Goal: Task Accomplishment & Management: Manage account settings

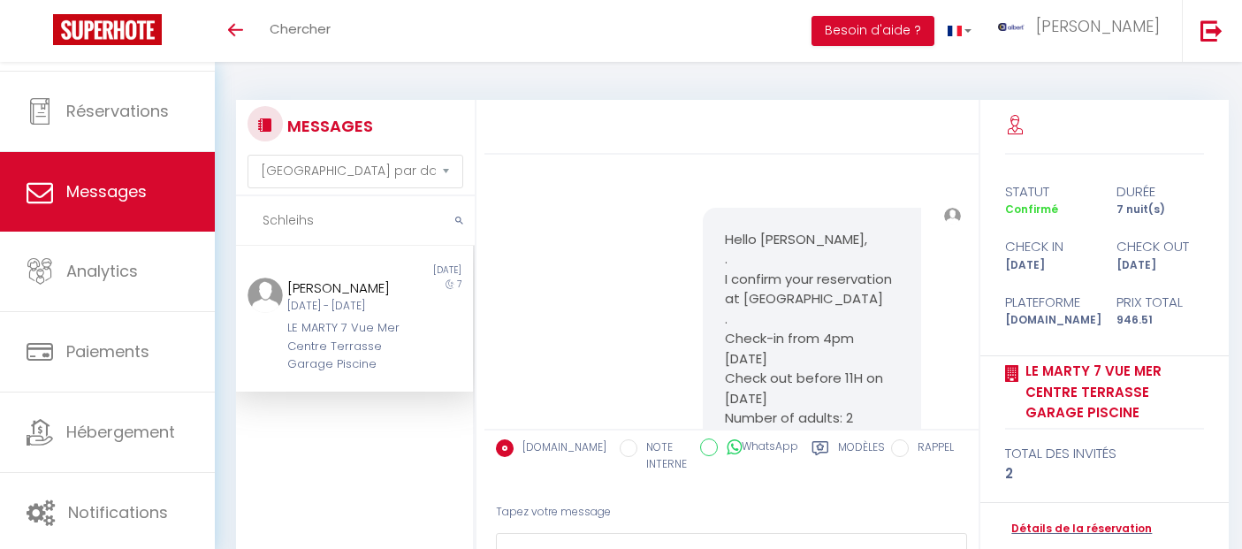
select select "message"
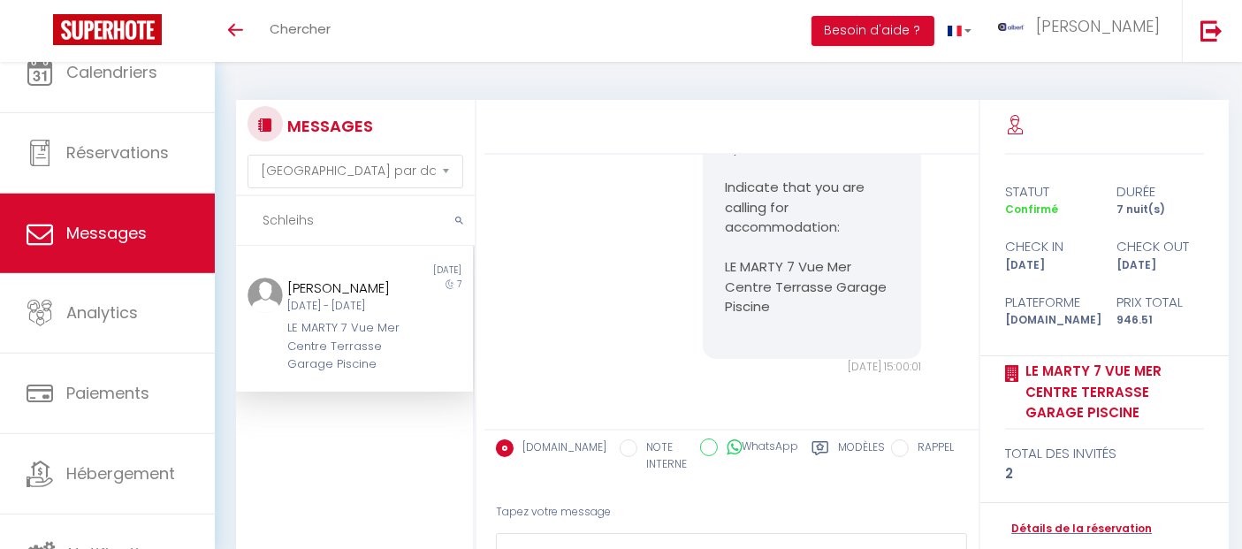
drag, startPoint x: 145, startPoint y: 218, endPoint x: 44, endPoint y: 214, distance: 100.9
click at [102, 216] on div "🟢 Des questions ou besoin d'assistance pour la migration AirBnB? Connectez-vous…" at bounding box center [621, 374] width 1242 height 624
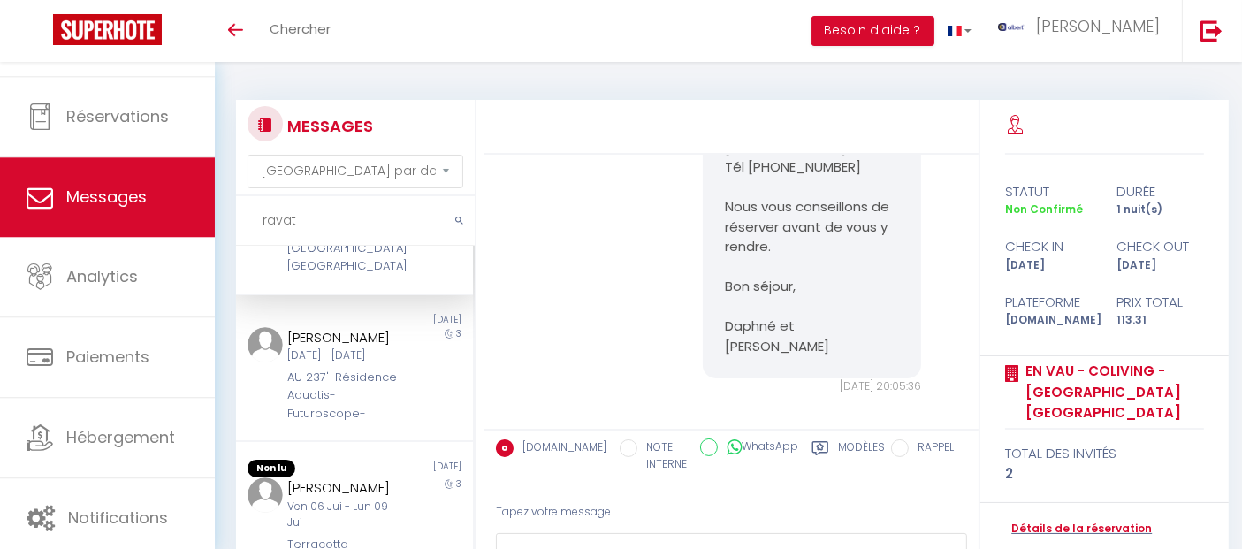
scroll to position [605, 0]
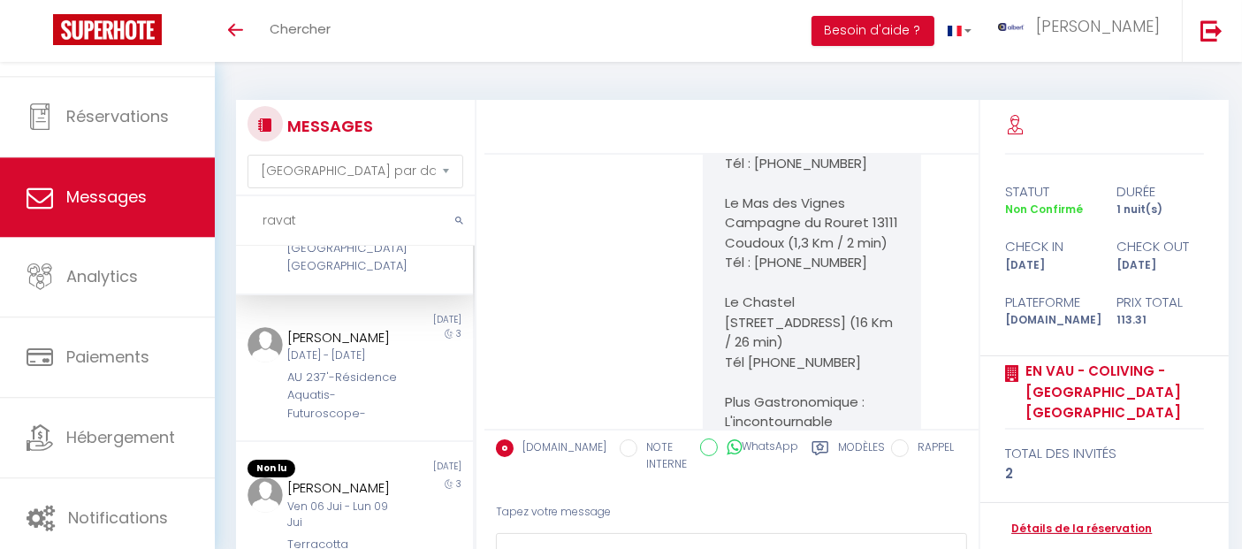
type input "ravat"
click at [1077, 521] on link "Détails de la réservation" at bounding box center [1078, 529] width 147 height 17
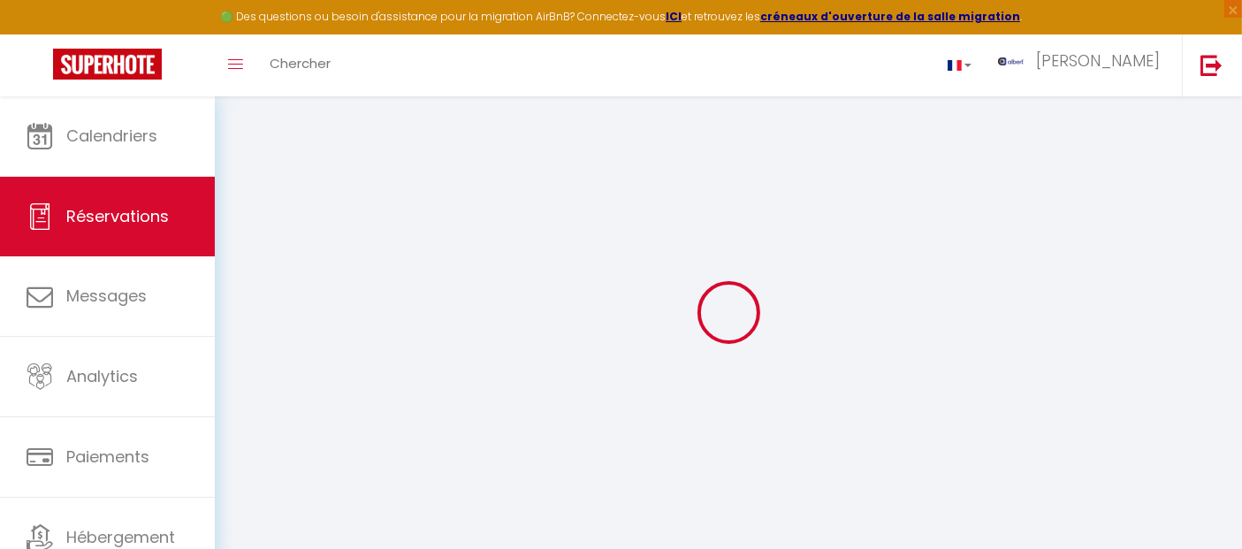
select select
checkbox input "false"
select select
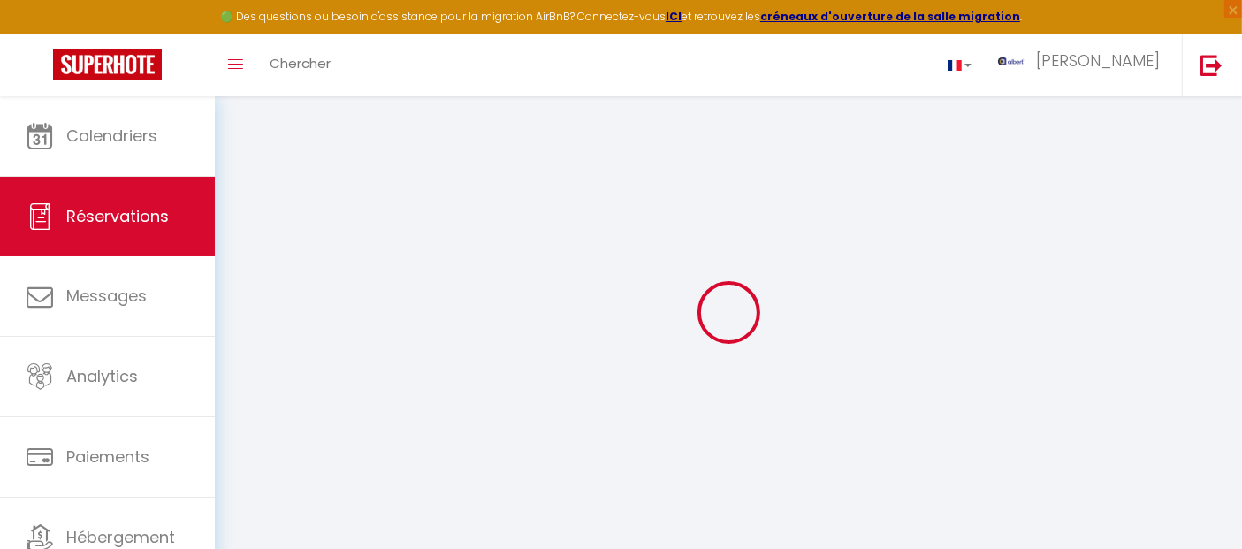
checkbox input "false"
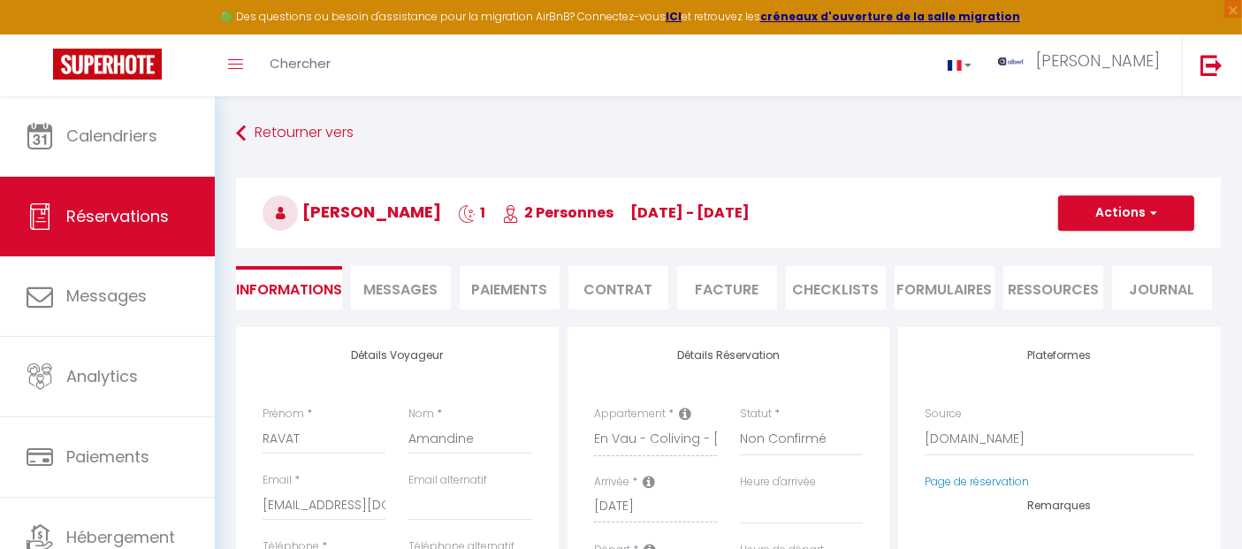
select select
checkbox input "false"
type textarea "Vous avez reçu une carte de crédit virtuelle pour cette réservation.Vous pourre…"
type input "67"
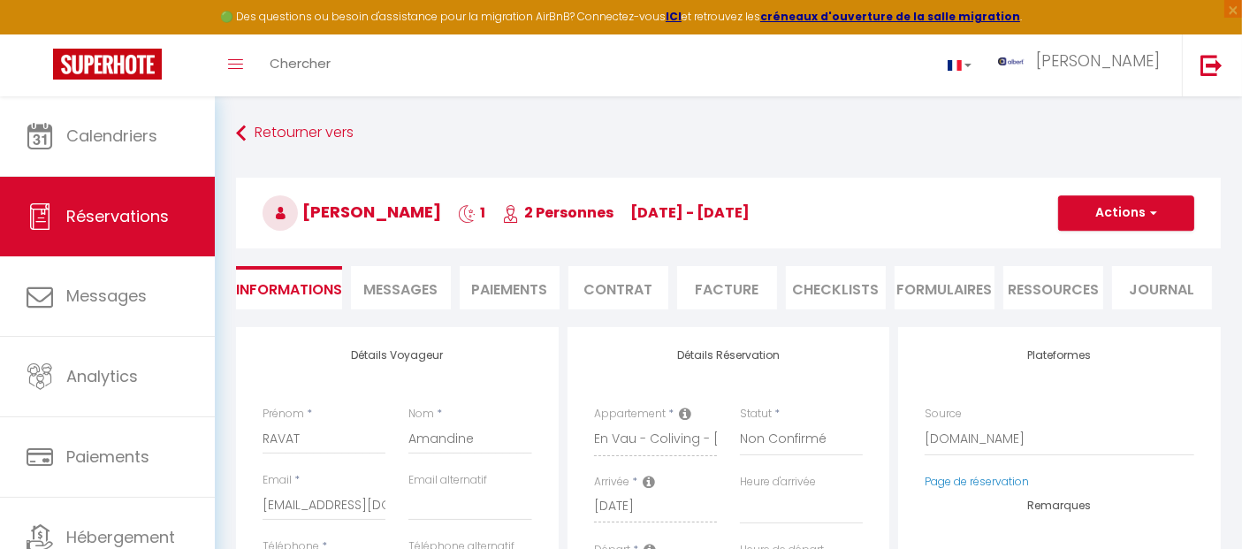
type input "3.11"
select select
checkbox input "false"
select select
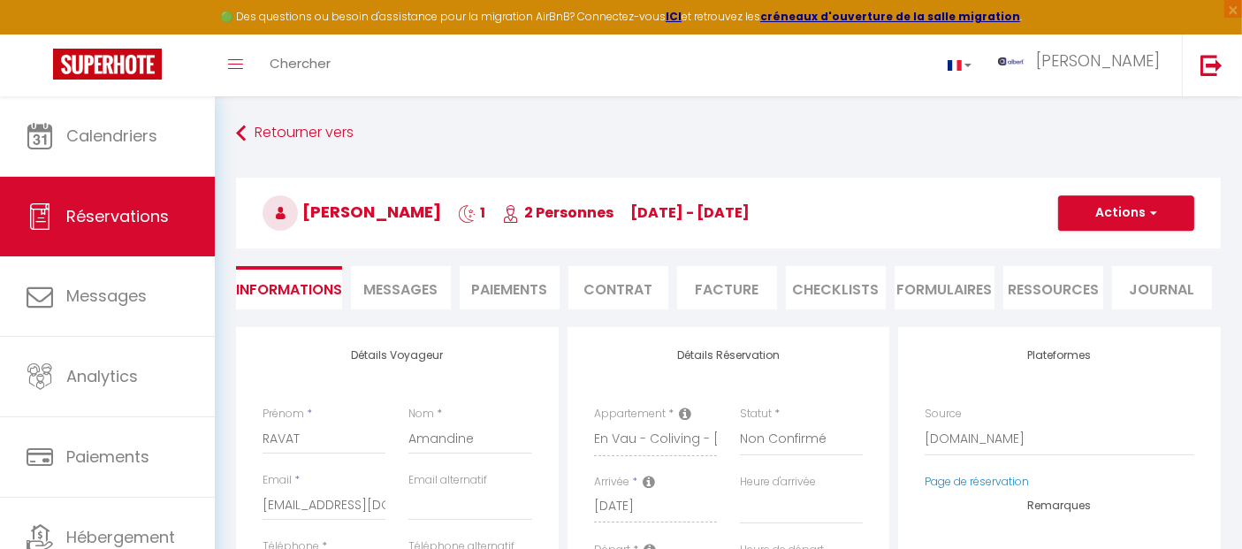
select select
drag, startPoint x: 521, startPoint y: 288, endPoint x: 681, endPoint y: 299, distance: 160.3
click at [520, 288] on li "Paiements" at bounding box center [510, 287] width 100 height 43
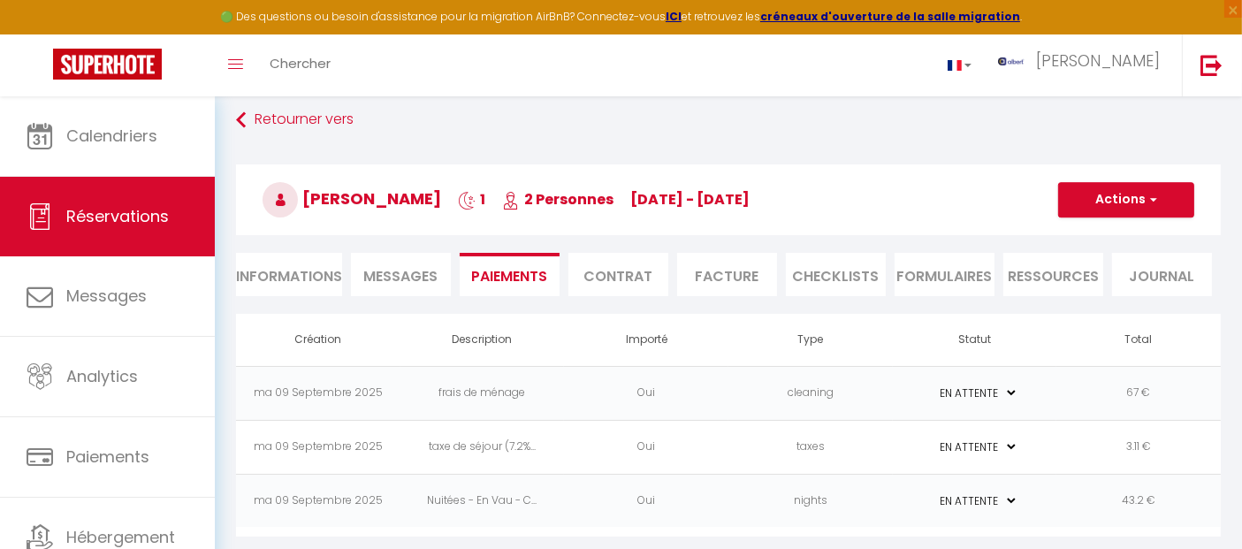
scroll to position [95, 0]
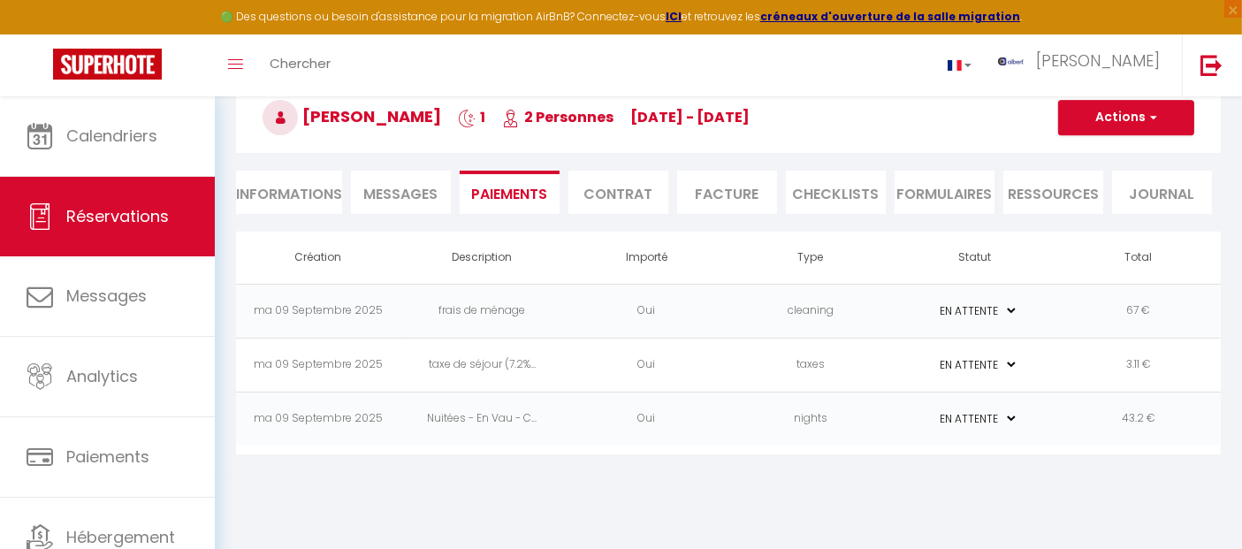
click at [380, 171] on li "Messages" at bounding box center [401, 192] width 100 height 43
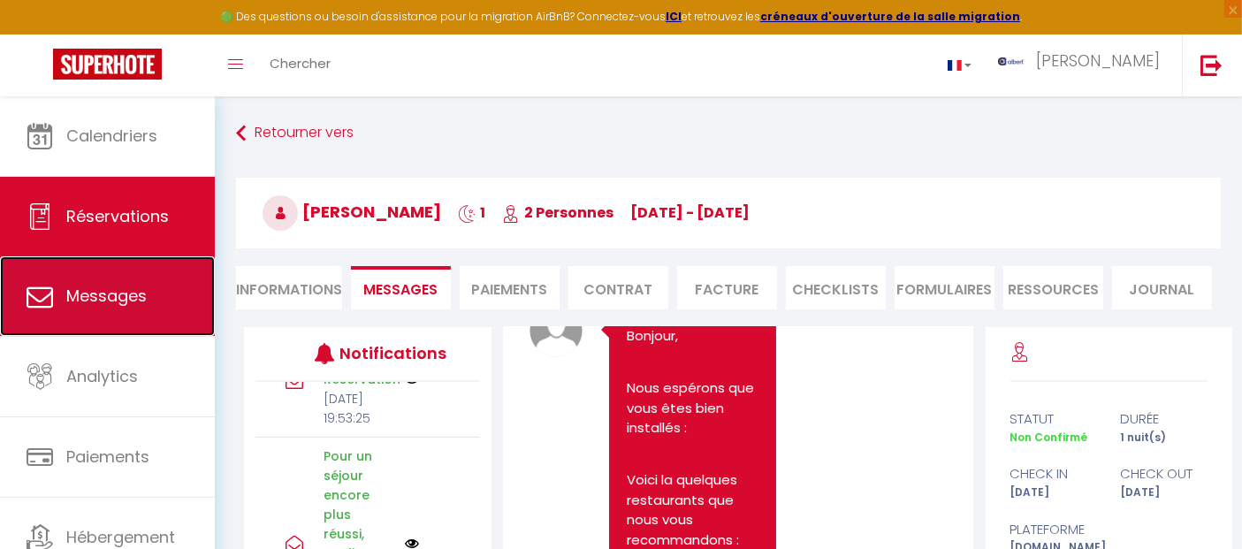
click at [115, 304] on span "Messages" at bounding box center [106, 296] width 80 height 22
select select "message"
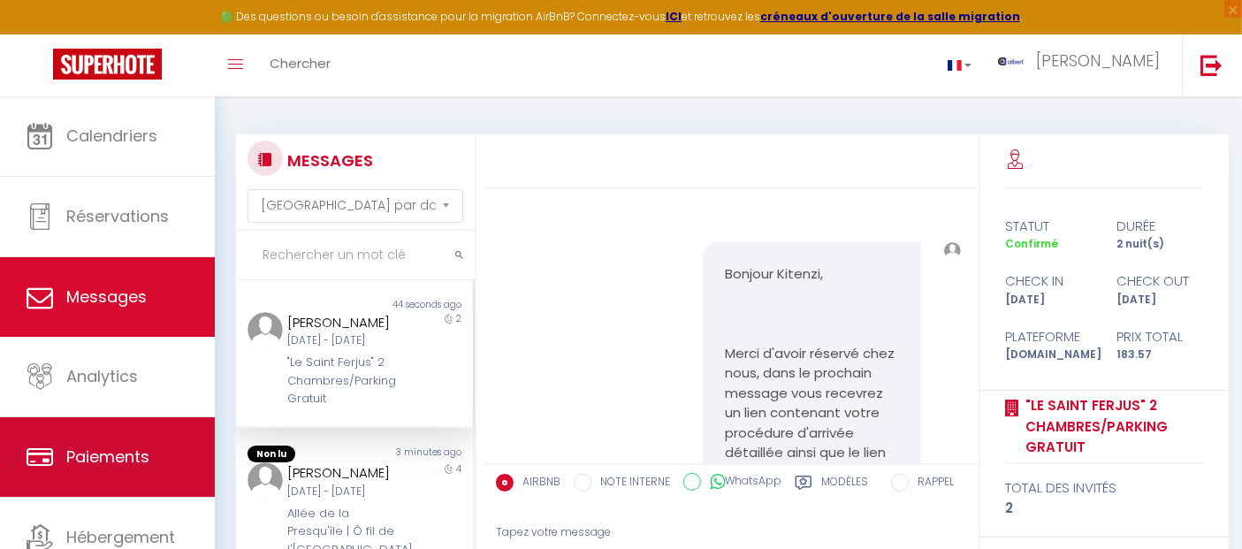
scroll to position [3239, 0]
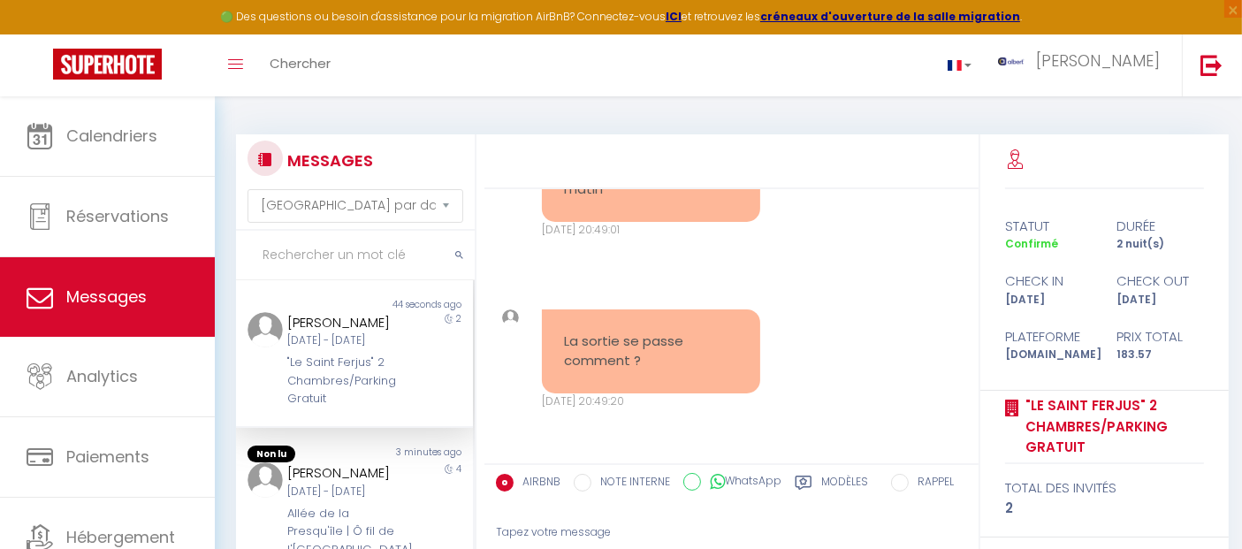
click at [352, 258] on input "text" at bounding box center [355, 255] width 239 height 49
paste input "[PERSON_NAME]"
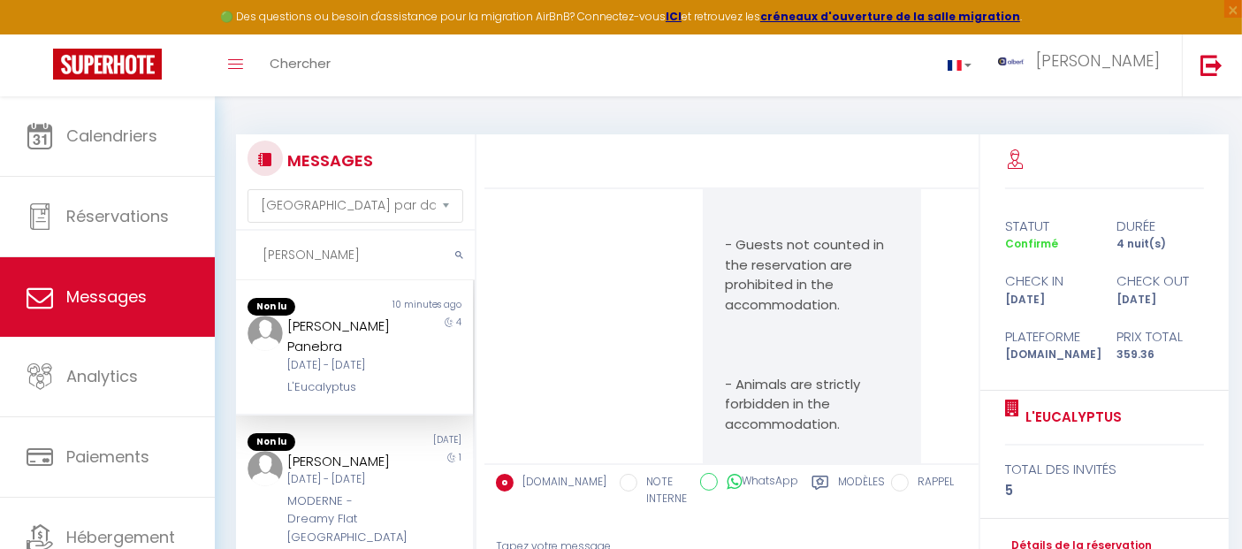
scroll to position [5990, 0]
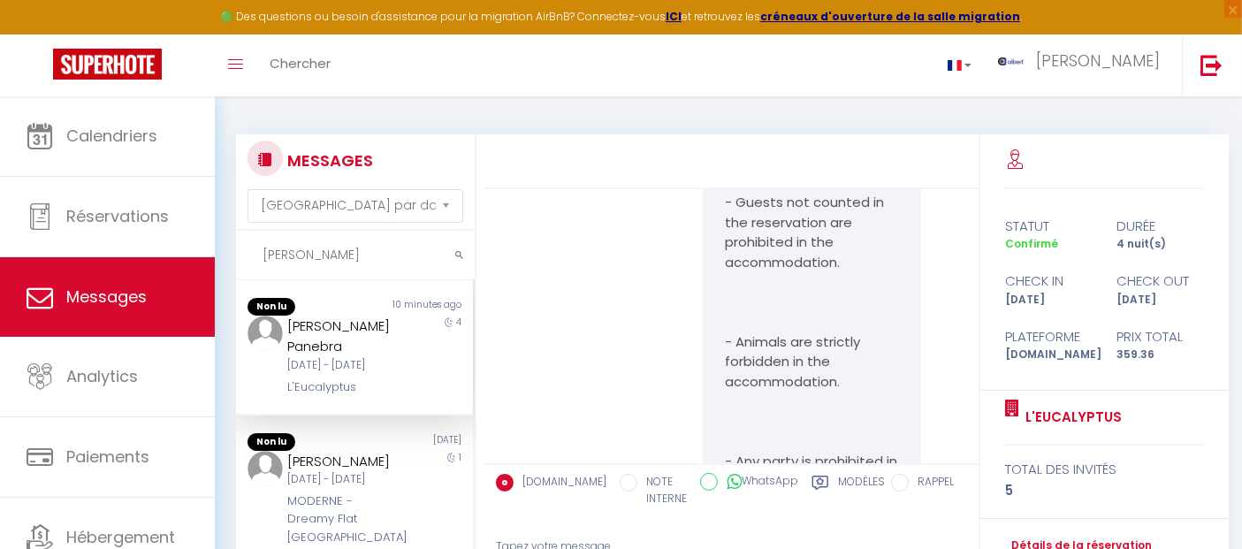
type input "[PERSON_NAME]"
drag, startPoint x: 1122, startPoint y: 417, endPoint x: 1017, endPoint y: 428, distance: 104.8
click at [1017, 428] on div "L'Eucalyptus" at bounding box center [1104, 418] width 199 height 55
copy link "L'Eucalyptus"
drag, startPoint x: 354, startPoint y: 367, endPoint x: 275, endPoint y: 321, distance: 91.9
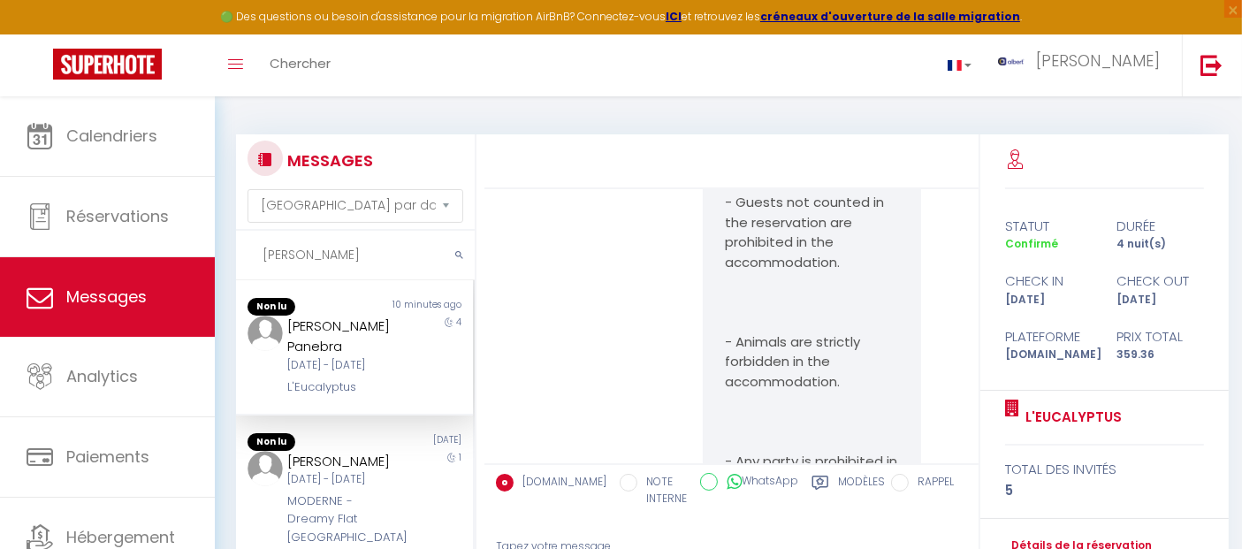
click at [276, 321] on div "[PERSON_NAME] Panebra [DATE] - [DATE] L'Eucalyptus" at bounding box center [345, 356] width 138 height 80
copy div "[PERSON_NAME] Panebra"
drag, startPoint x: 360, startPoint y: 424, endPoint x: 290, endPoint y: 422, distance: 69.8
click at [290, 396] on div "L'Eucalyptus" at bounding box center [344, 387] width 115 height 18
copy div "Eucalyptus"
